Goal: Information Seeking & Learning: Learn about a topic

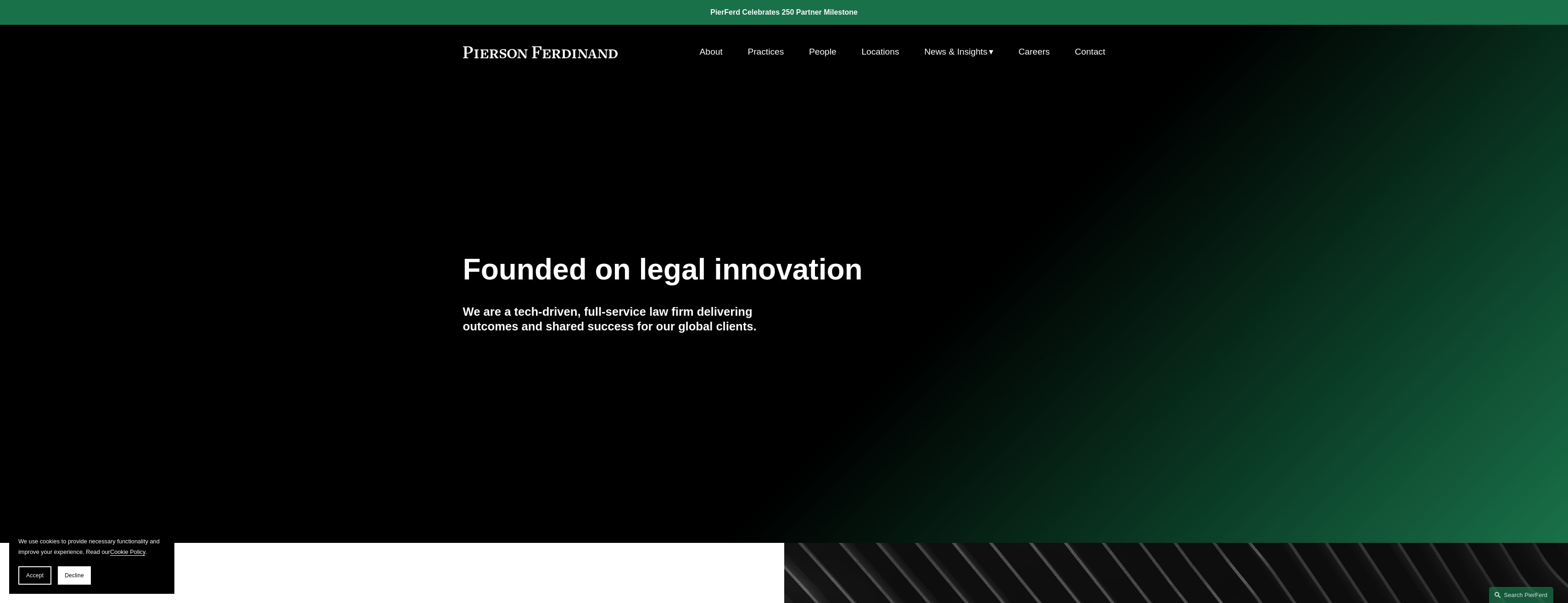
click at [871, 51] on link "Locations" at bounding box center [880, 52] width 38 height 18
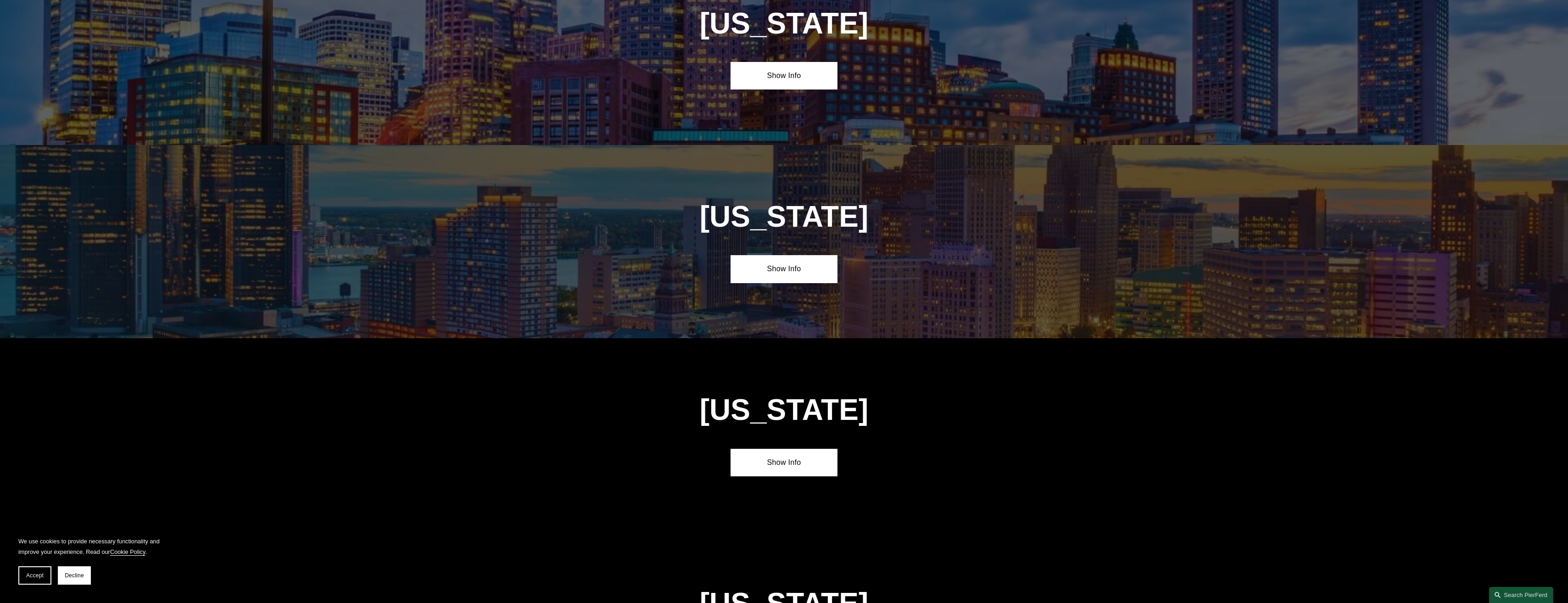
scroll to position [2477, 0]
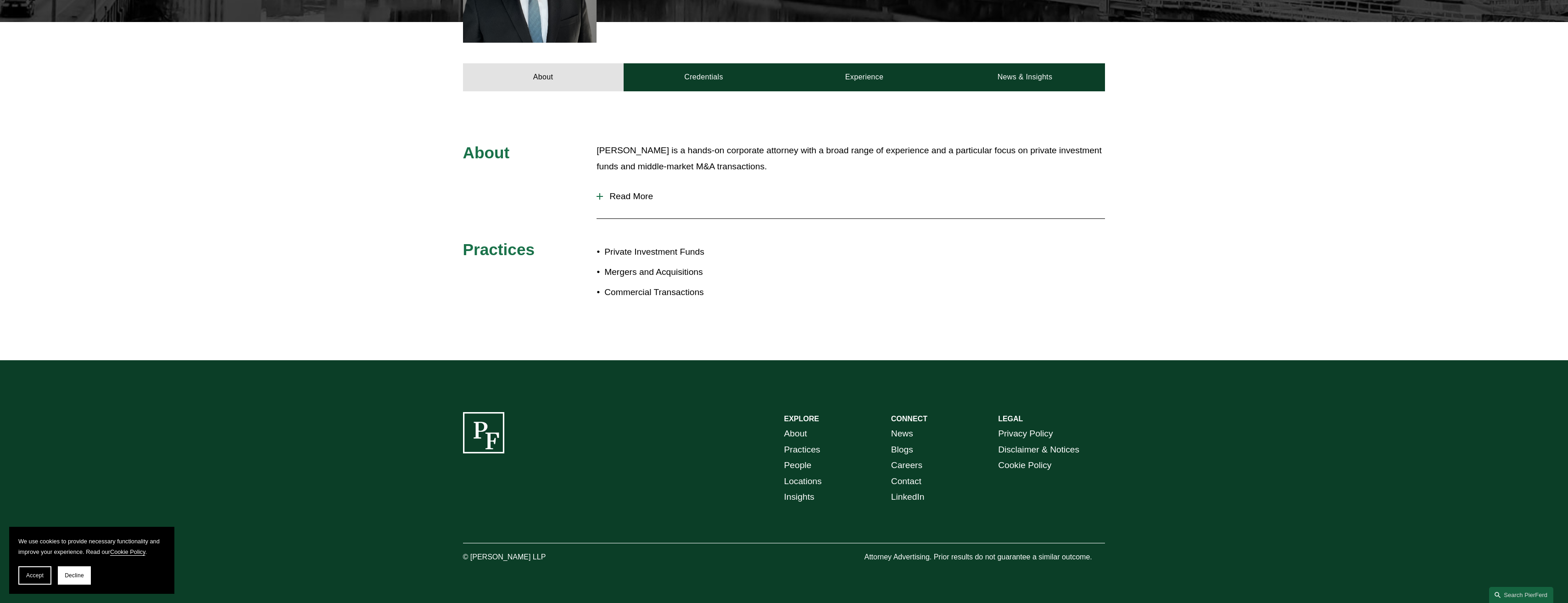
scroll to position [367, 0]
click at [707, 80] on link "Credentials" at bounding box center [704, 76] width 161 height 27
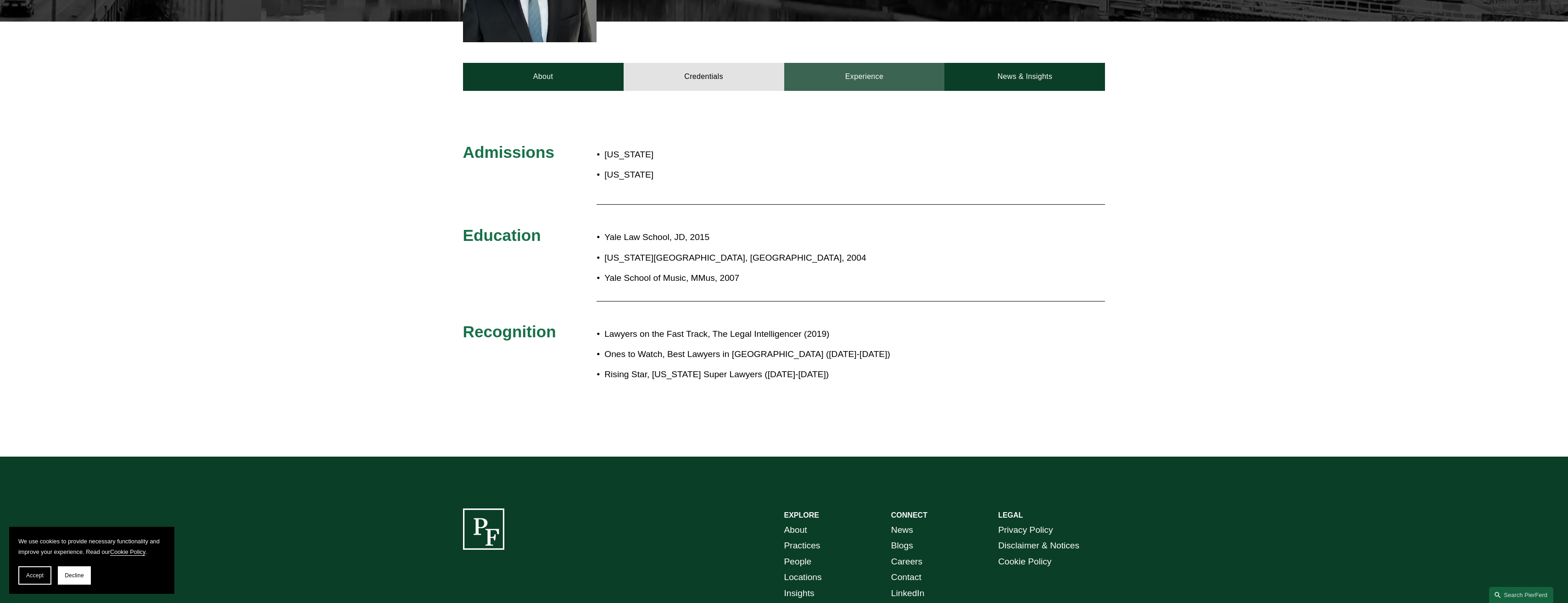
click at [873, 88] on link "Experience" at bounding box center [864, 76] width 161 height 27
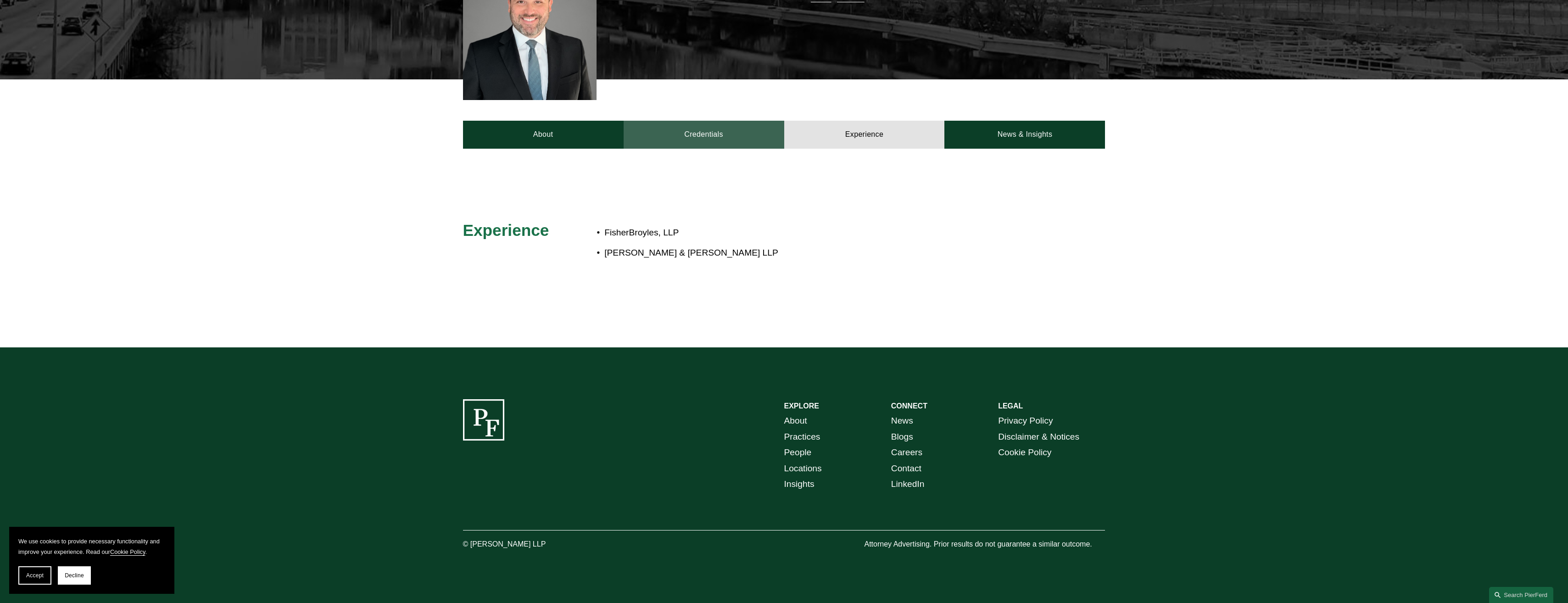
click at [716, 130] on link "Credentials" at bounding box center [704, 134] width 161 height 27
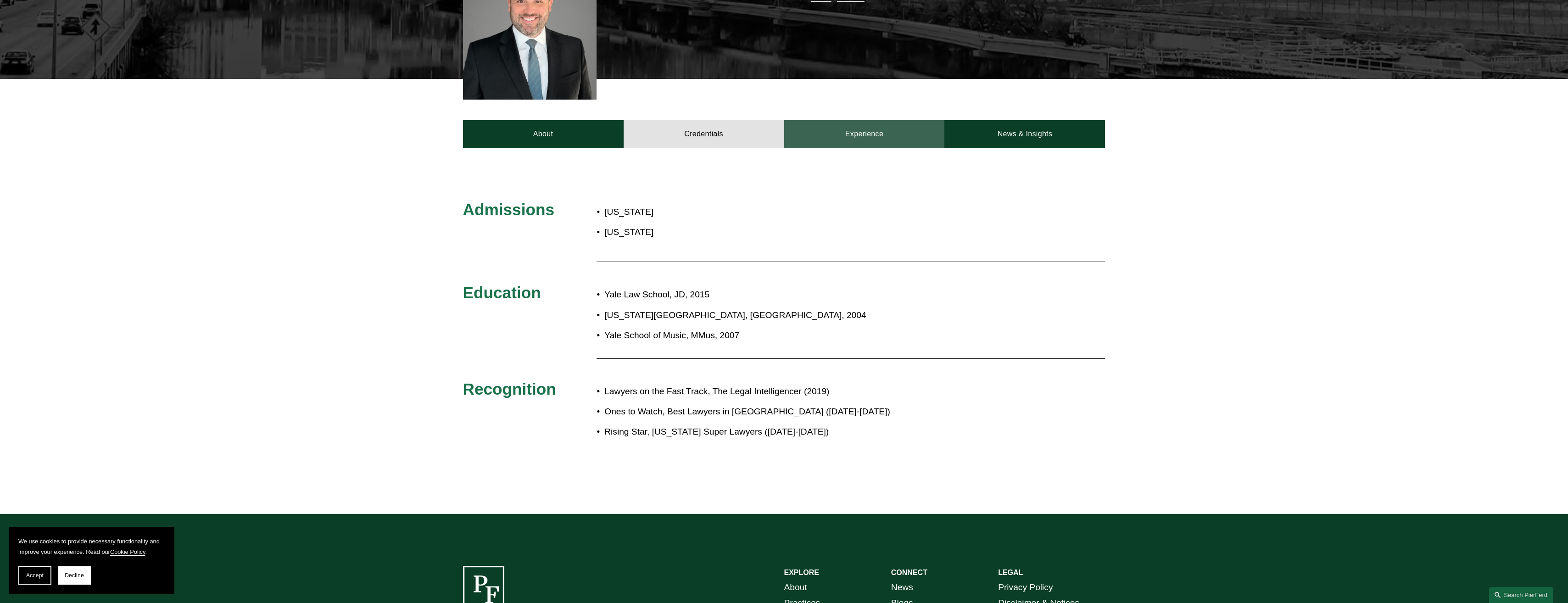
click at [868, 131] on link "Experience" at bounding box center [864, 134] width 161 height 27
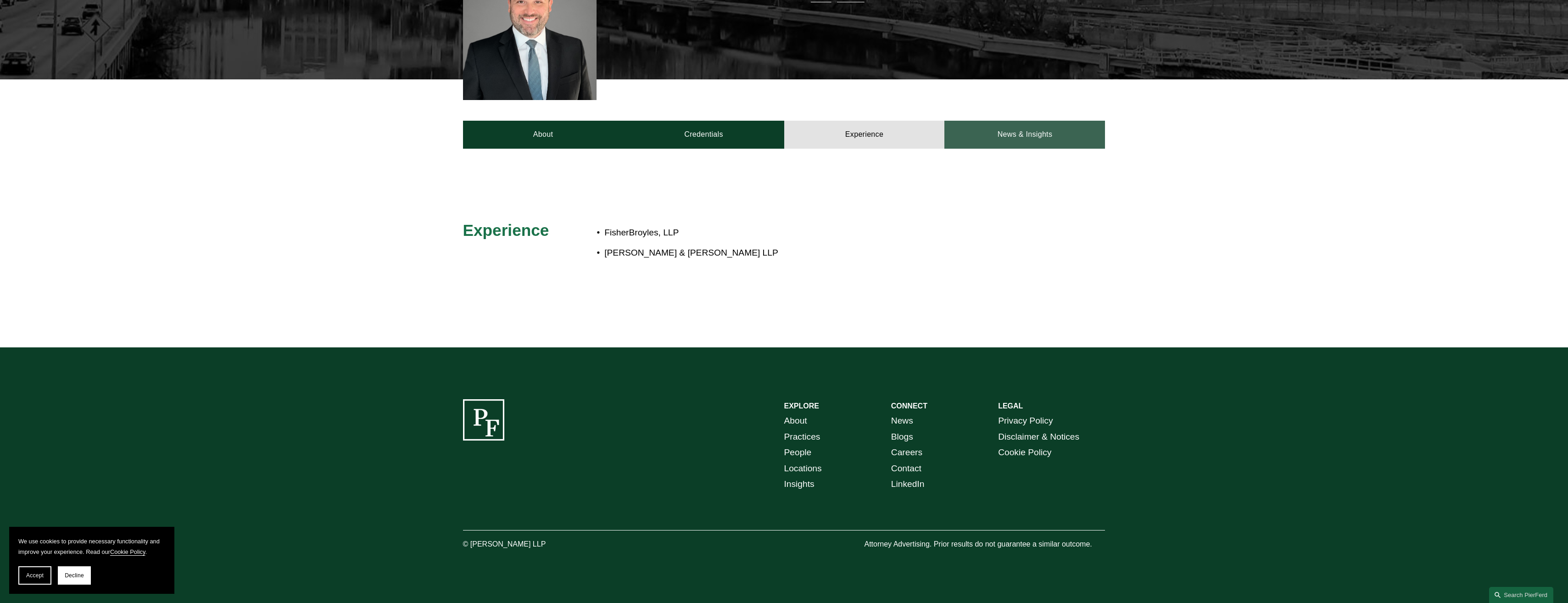
click at [1032, 132] on link "News & Insights" at bounding box center [1024, 134] width 161 height 27
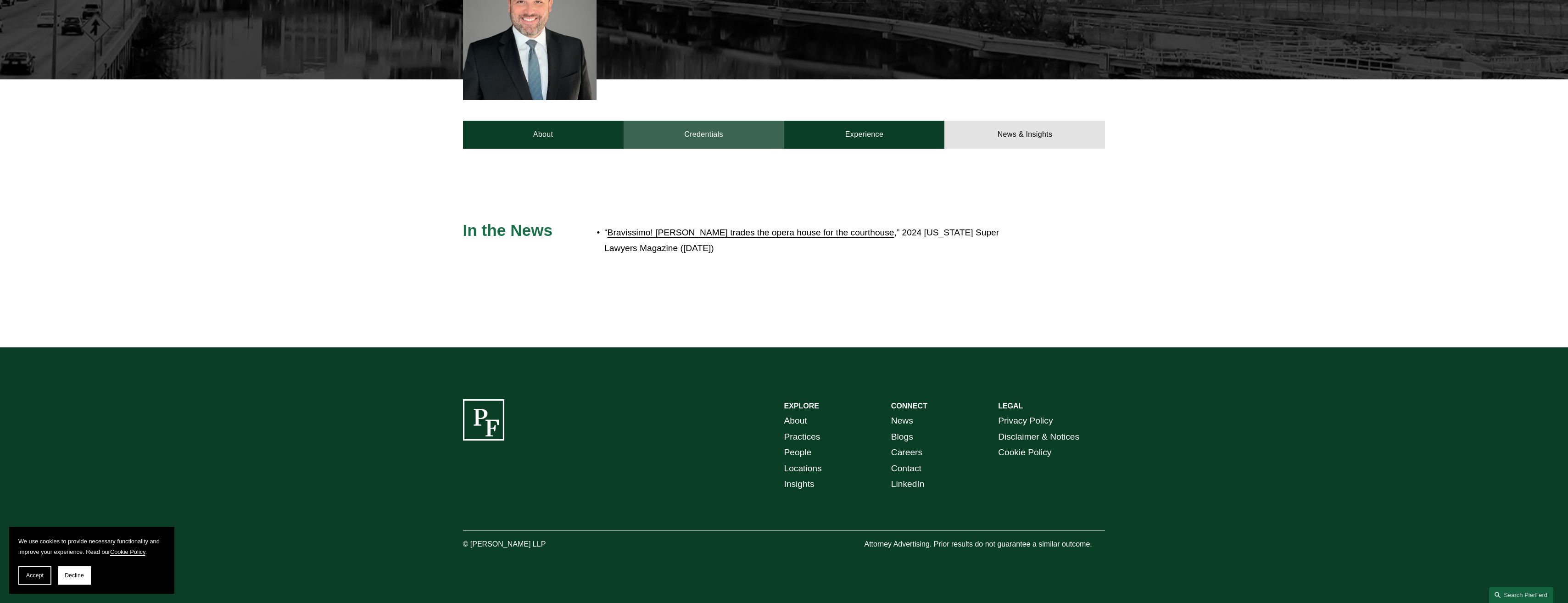
click at [715, 131] on link "Credentials" at bounding box center [704, 134] width 161 height 27
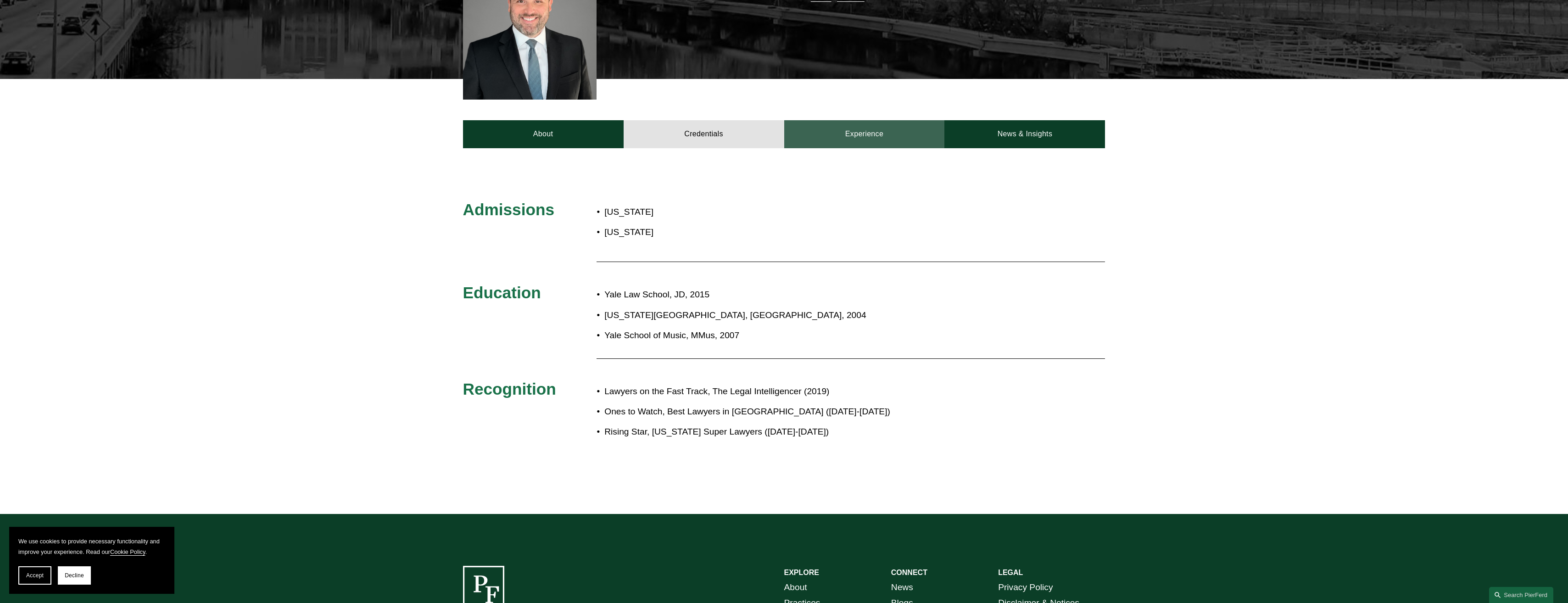
click at [852, 128] on link "Experience" at bounding box center [864, 134] width 161 height 27
